Goal: Find specific page/section: Locate a particular part of the current website

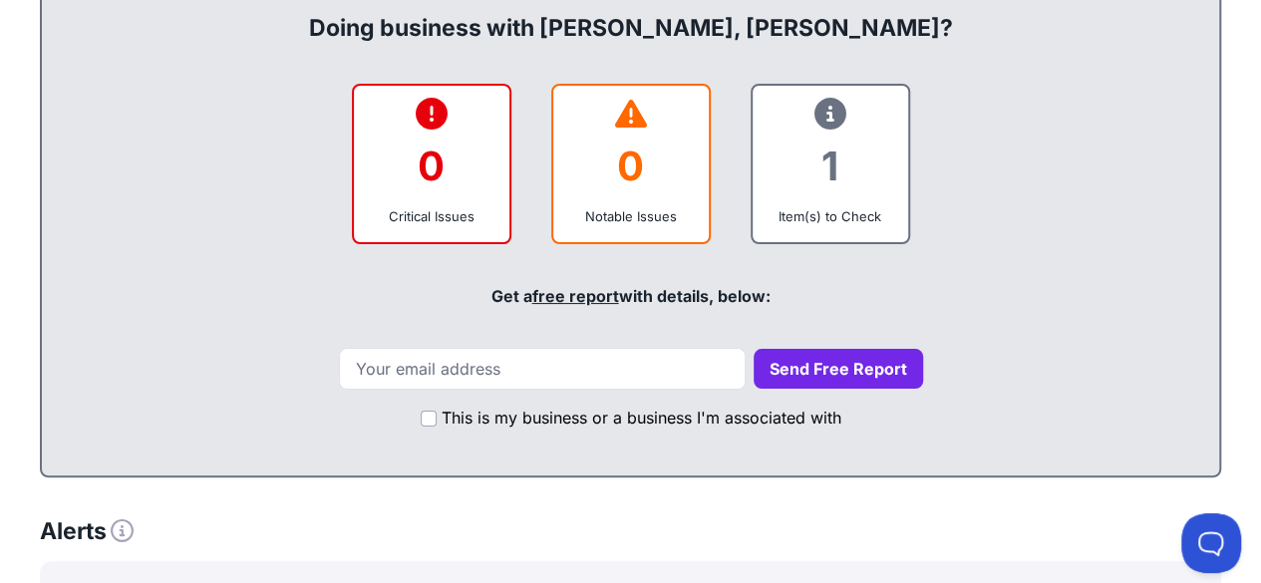
scroll to position [698, 0]
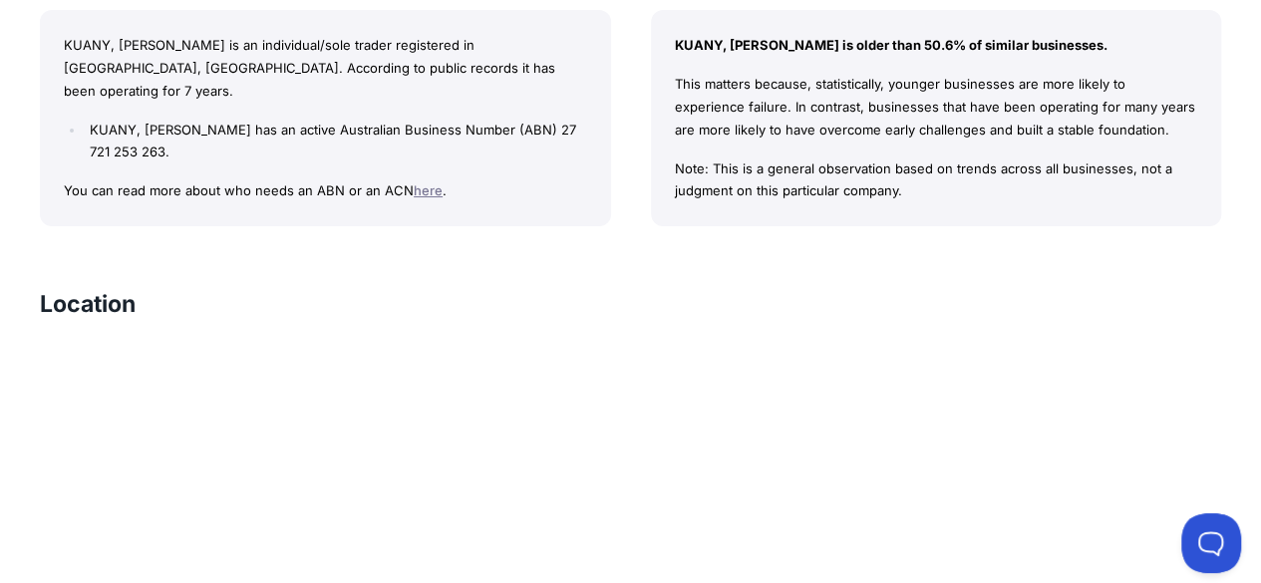
scroll to position [1695, 0]
